Goal: Transaction & Acquisition: Purchase product/service

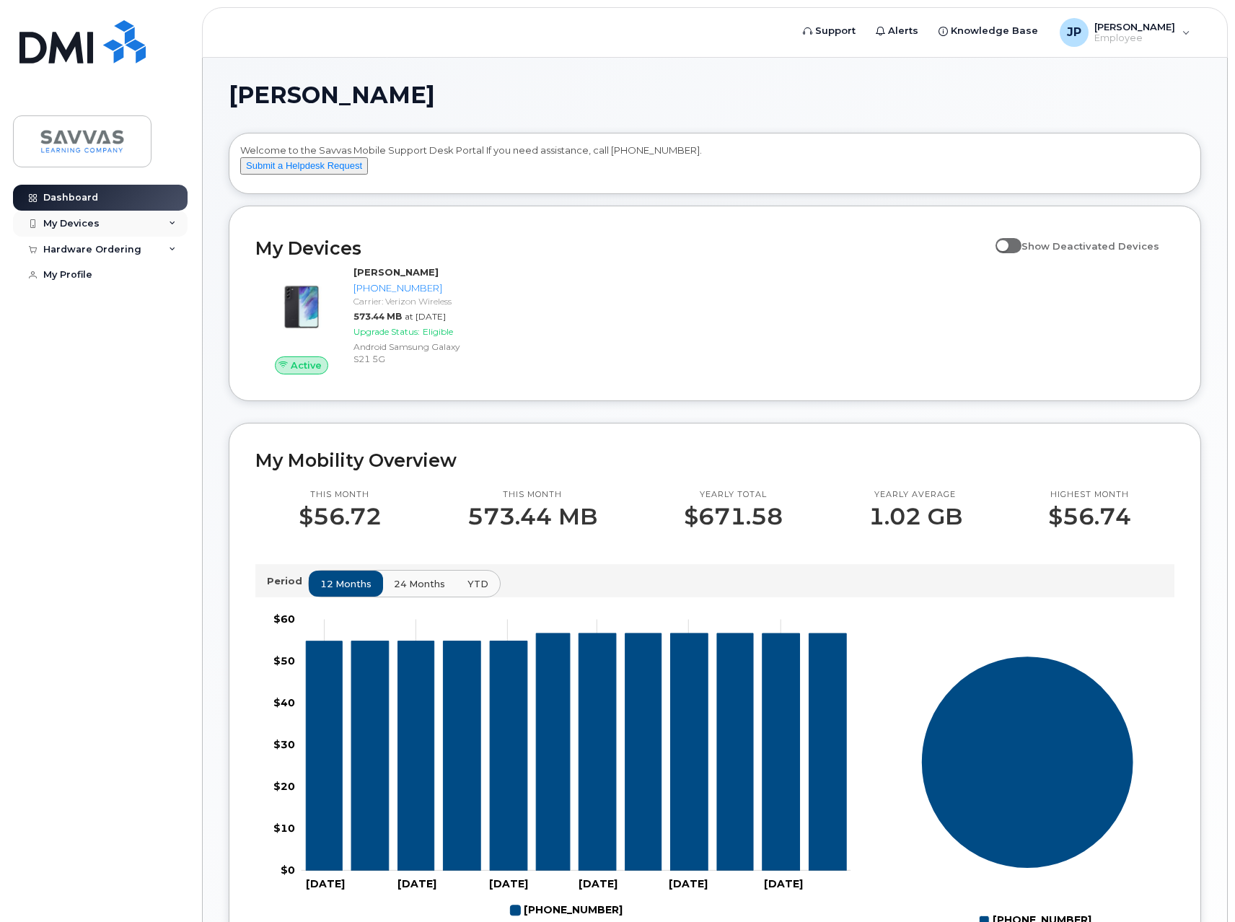
click at [94, 220] on div "My Devices" at bounding box center [71, 224] width 56 height 12
click at [1021, 252] on span at bounding box center [1008, 245] width 26 height 14
click at [1007, 244] on input "Show Deactivated Devices" at bounding box center [1001, 238] width 12 height 12
click at [1012, 252] on span at bounding box center [1008, 245] width 26 height 14
click at [1007, 244] on input "Show Deactivated Devices" at bounding box center [1001, 238] width 12 height 12
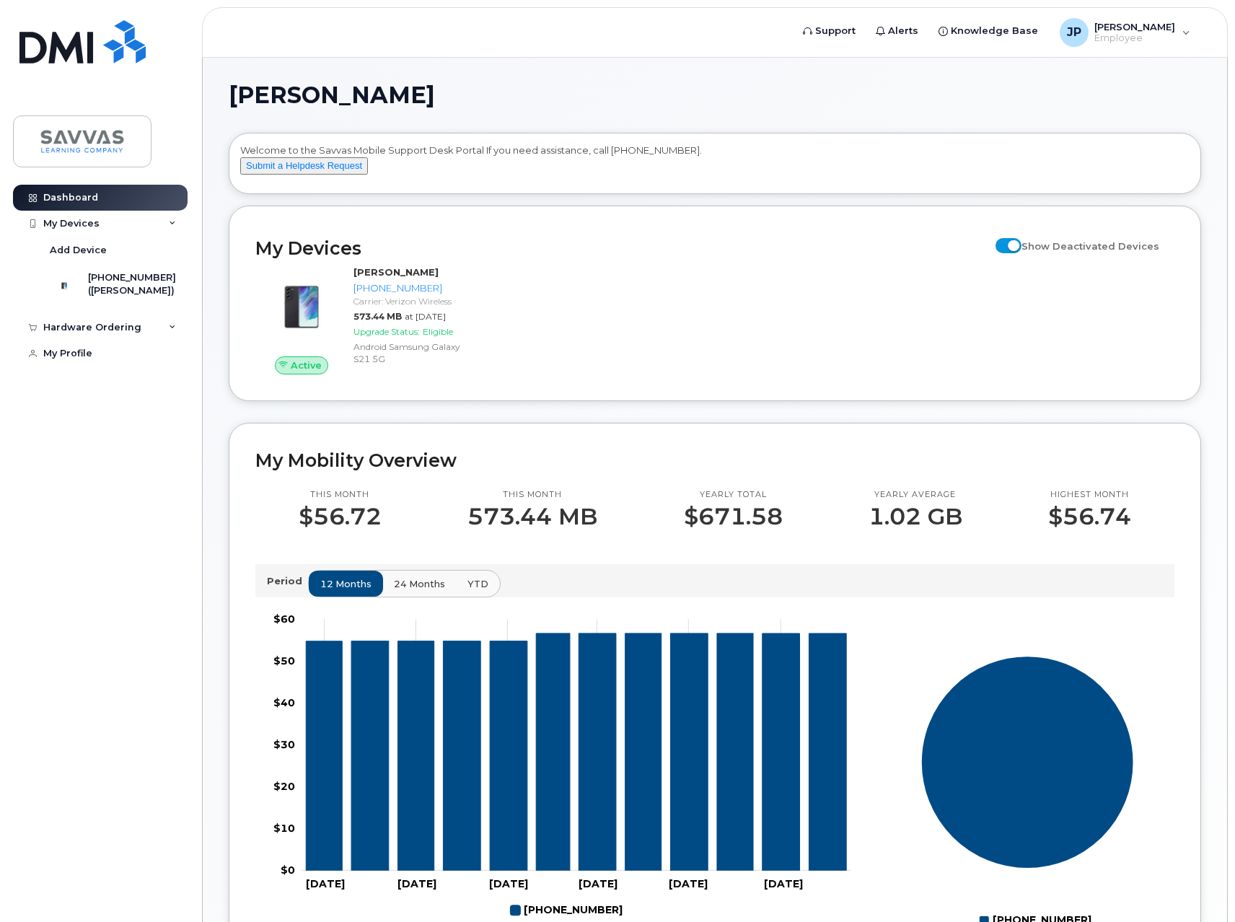
checkbox input "false"
click at [167, 340] on div "Hardware Ordering" at bounding box center [100, 327] width 175 height 26
click at [93, 361] on div "New Order" at bounding box center [77, 354] width 55 height 13
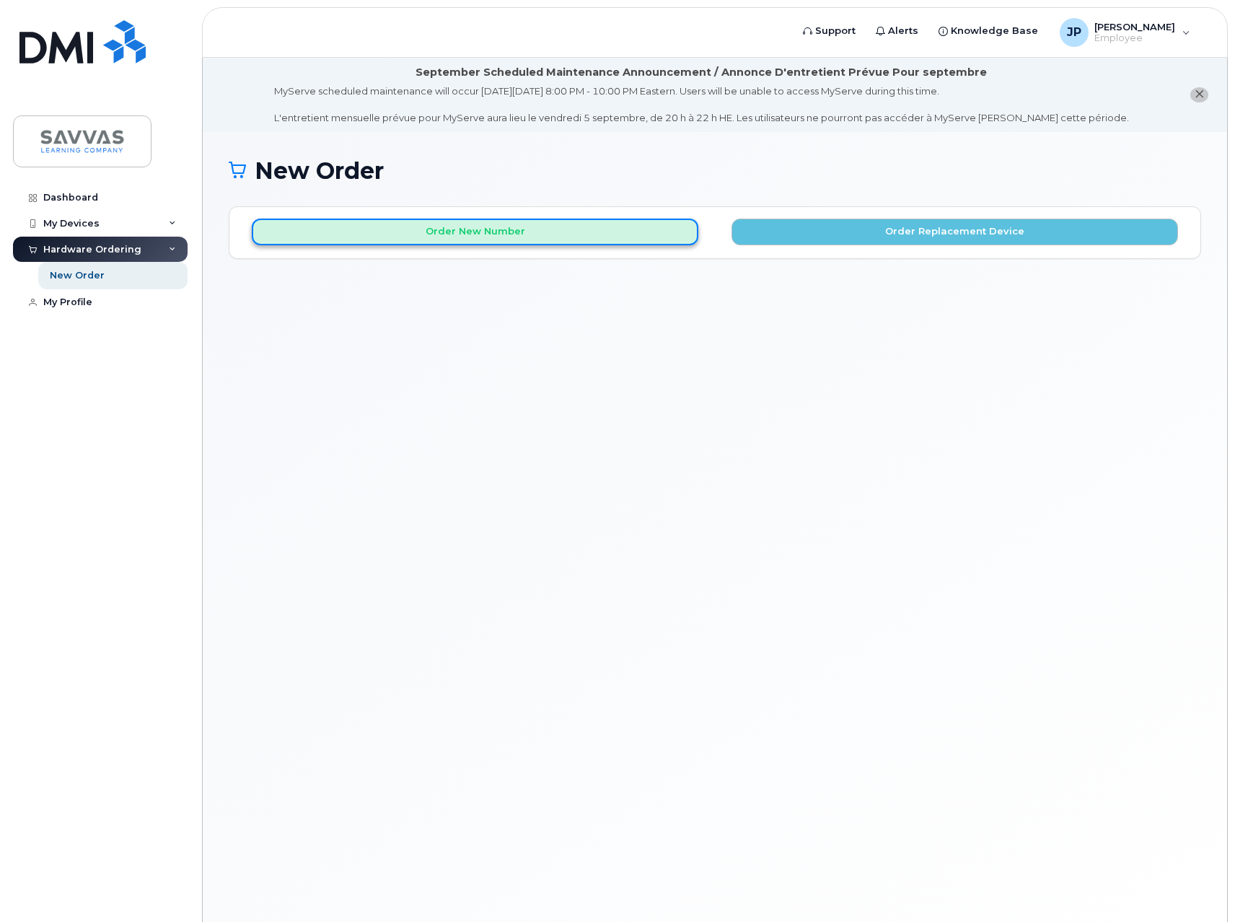
click at [631, 240] on button "Order New Number" at bounding box center [475, 232] width 446 height 27
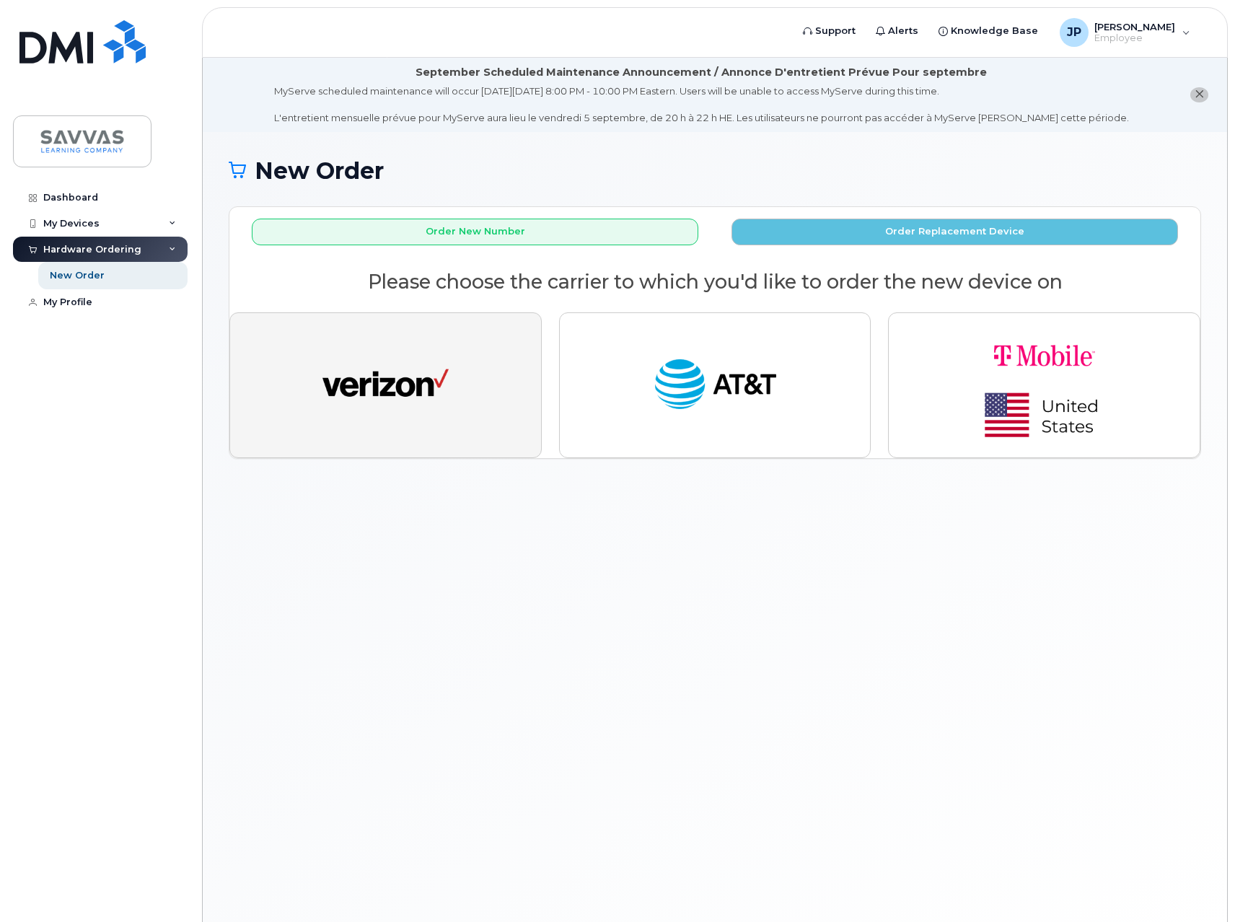
click at [445, 387] on img "button" at bounding box center [385, 385] width 126 height 65
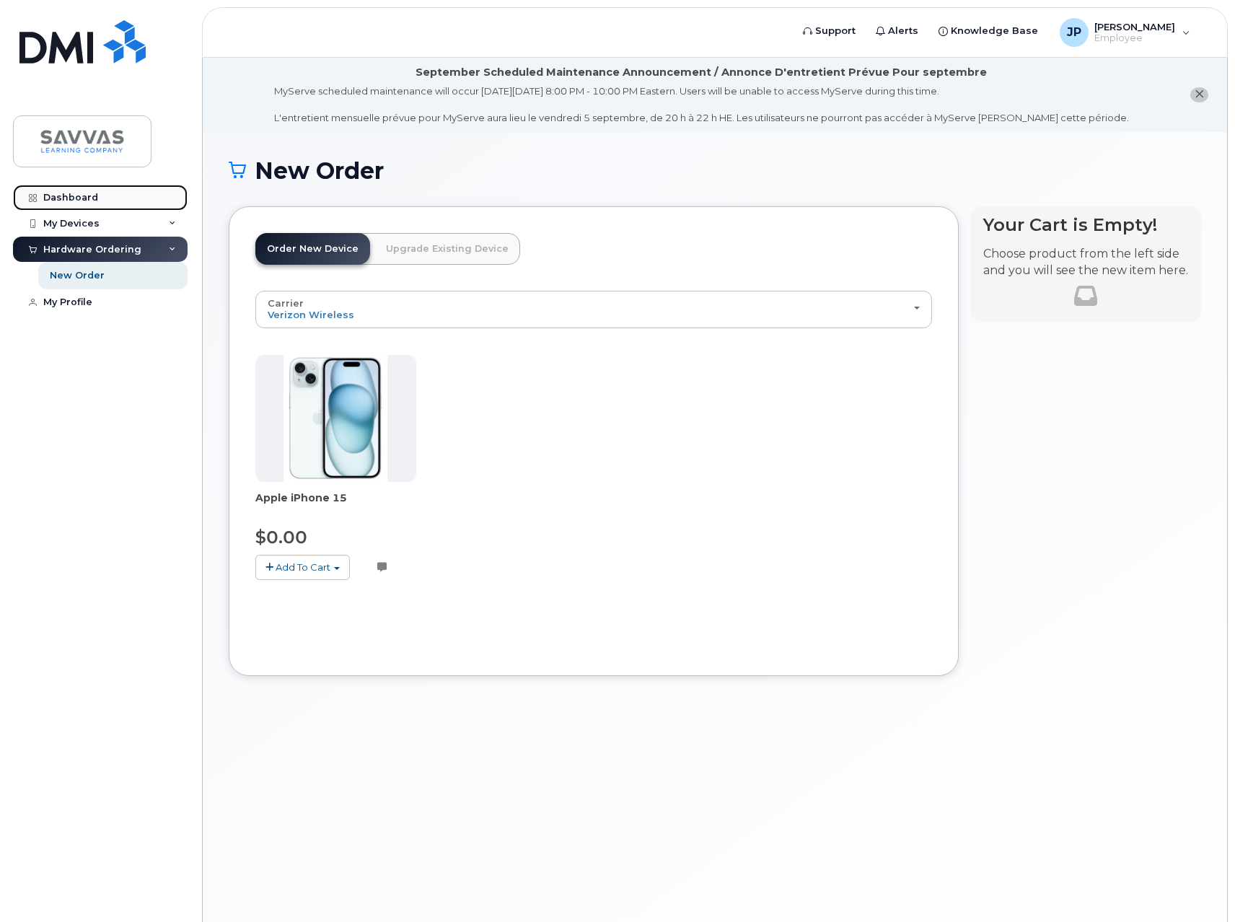
click at [61, 199] on div "Dashboard" at bounding box center [70, 198] width 55 height 12
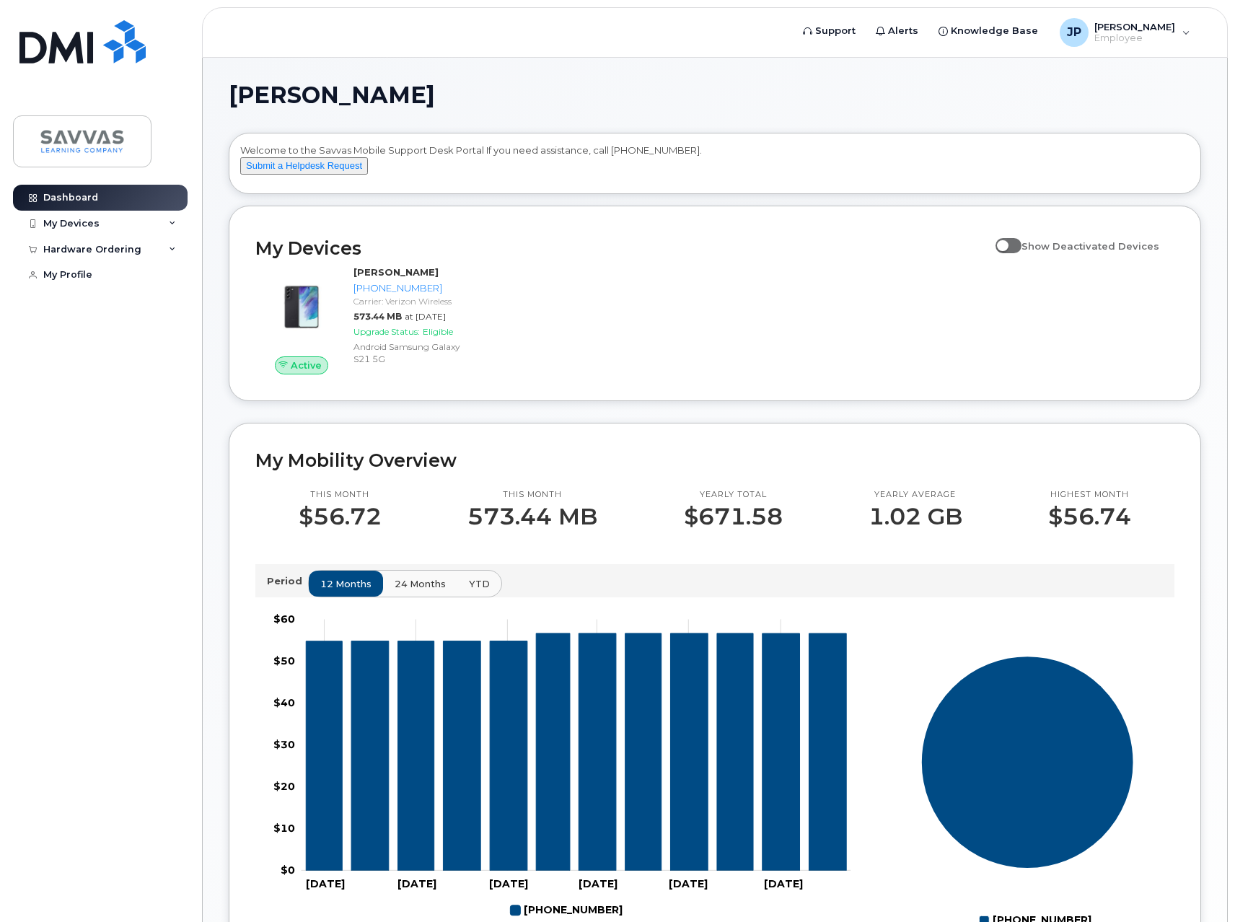
click at [424, 591] on span "24 months" at bounding box center [420, 584] width 51 height 14
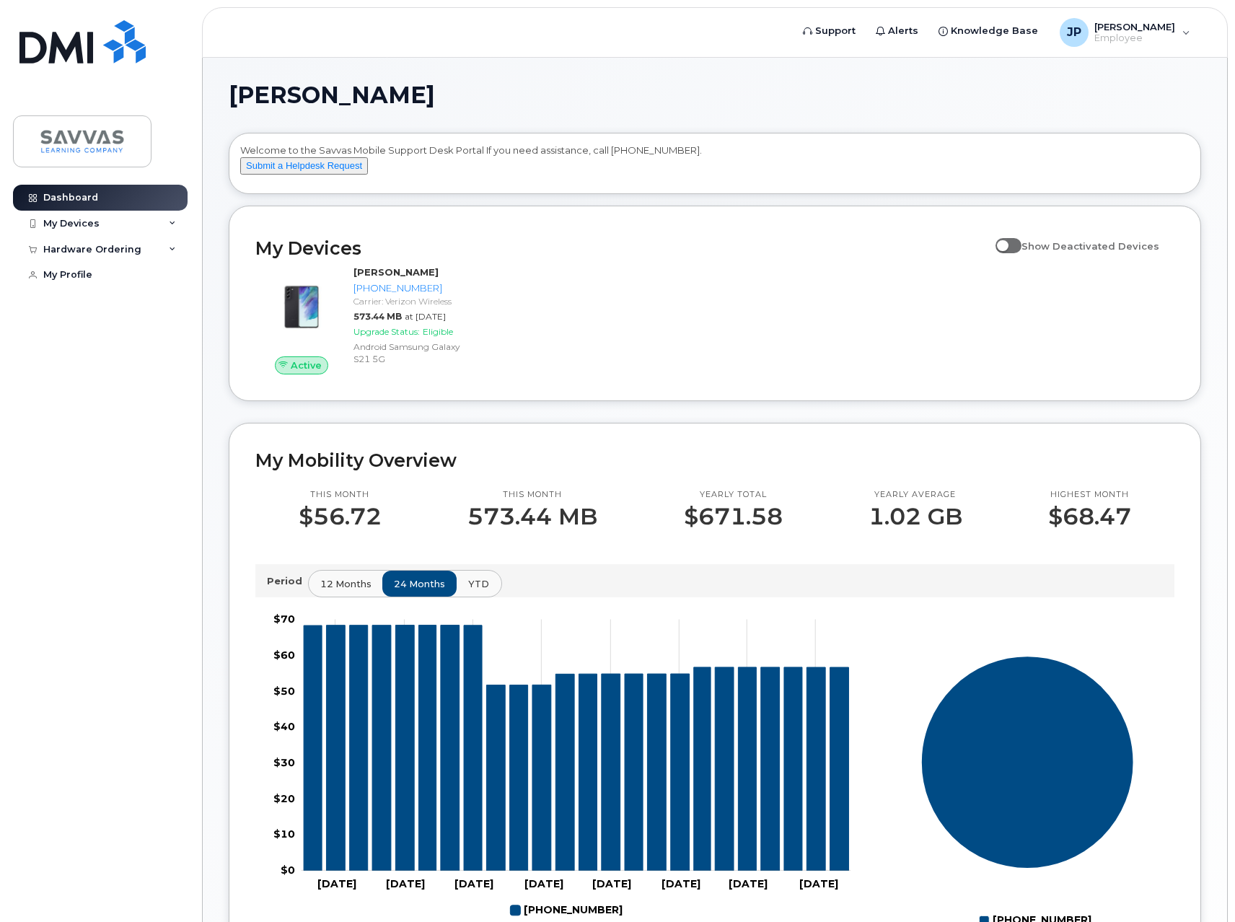
click at [481, 591] on span "YTD" at bounding box center [478, 584] width 21 height 14
